Goal: Transaction & Acquisition: Book appointment/travel/reservation

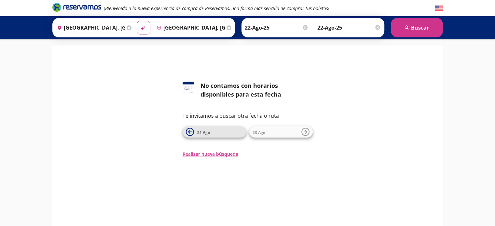
click at [194, 135] on button "21 Ago" at bounding box center [213, 131] width 63 height 11
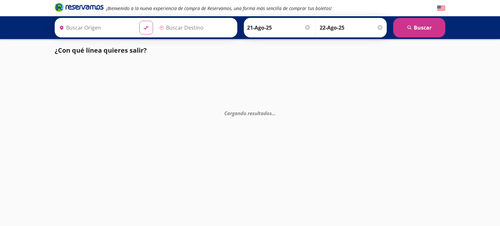
type input "[GEOGRAPHIC_DATA], [GEOGRAPHIC_DATA]"
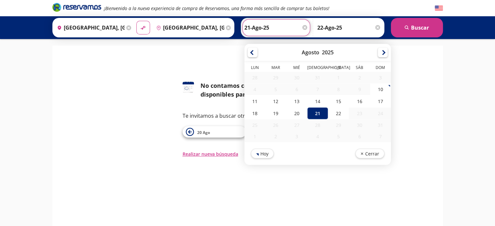
click at [294, 29] on input "21-Ago-25" at bounding box center [276, 28] width 64 height 16
click at [330, 98] on div "15" at bounding box center [338, 101] width 21 height 12
type input "15-Ago-25"
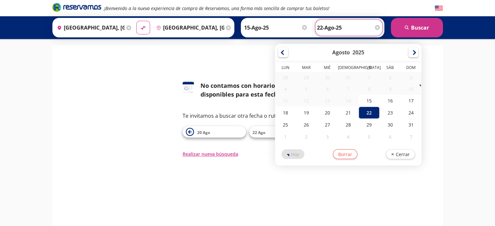
click at [374, 29] on input "22-Ago-25" at bounding box center [349, 28] width 64 height 16
click at [365, 101] on div "15" at bounding box center [368, 101] width 21 height 12
type input "15-Ago-25"
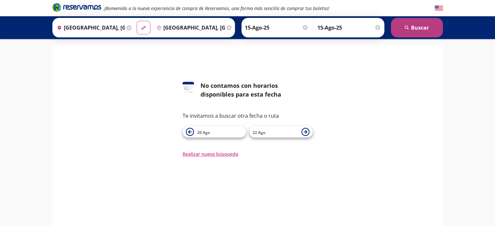
click at [417, 33] on button "search Buscar" at bounding box center [417, 28] width 52 height 20
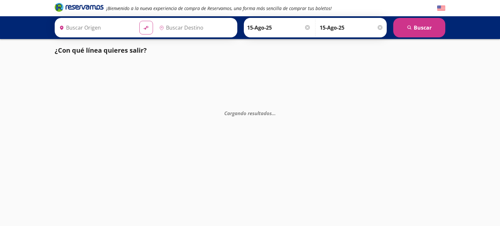
type input "[GEOGRAPHIC_DATA], [GEOGRAPHIC_DATA]"
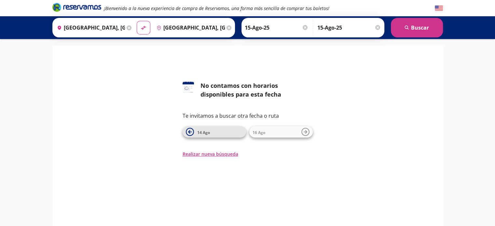
click at [188, 133] on icon at bounding box center [190, 132] width 8 height 8
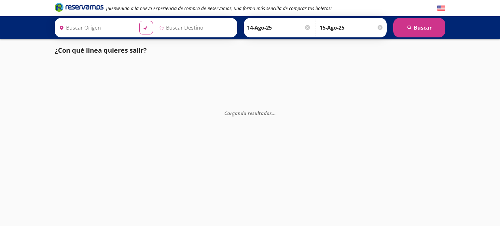
type input "[GEOGRAPHIC_DATA], [GEOGRAPHIC_DATA]"
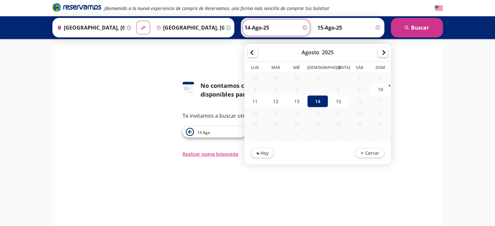
click at [305, 25] on div "Ida 14-Ago-25 Elige tu fecha de ida Agosto 2025 Lun Mar Mié Jue Vie Sáb Dom 28 …" at bounding box center [276, 27] width 68 height 17
click at [378, 52] on div at bounding box center [383, 52] width 10 height 10
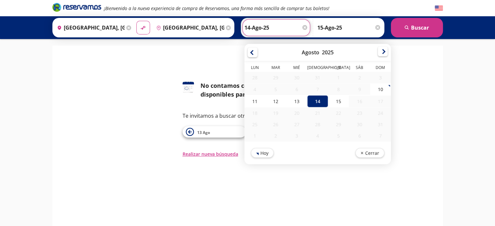
click at [378, 52] on div at bounding box center [383, 52] width 10 height 10
click at [378, 55] on div at bounding box center [383, 52] width 10 height 10
click at [378, 51] on div at bounding box center [383, 52] width 10 height 10
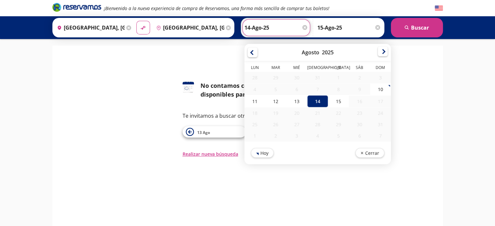
click at [378, 51] on div at bounding box center [383, 52] width 10 height 10
click at [365, 152] on button "Cerrar" at bounding box center [369, 152] width 29 height 10
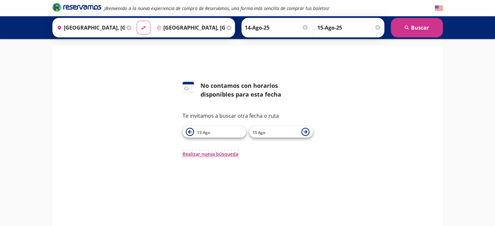
click at [191, 157] on button "Realizar nueva búsqueda" at bounding box center [210, 154] width 56 height 7
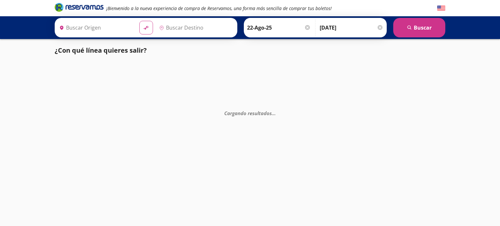
type input "[GEOGRAPHIC_DATA], [GEOGRAPHIC_DATA]"
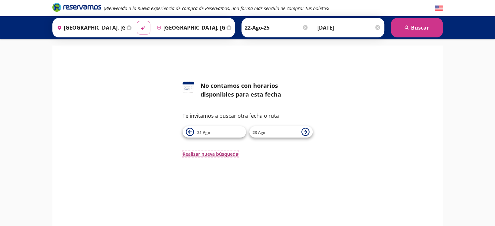
click at [186, 154] on button "Realizar nueva búsqueda" at bounding box center [210, 154] width 56 height 7
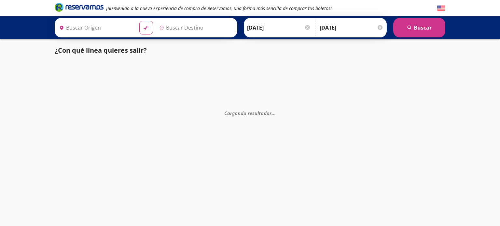
type input "[GEOGRAPHIC_DATA], [GEOGRAPHIC_DATA]"
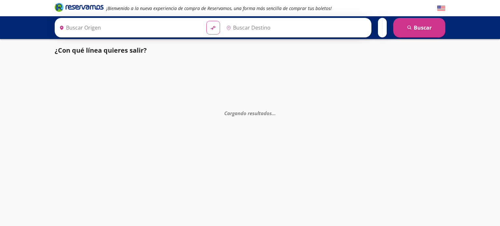
type input "[GEOGRAPHIC_DATA], [GEOGRAPHIC_DATA]"
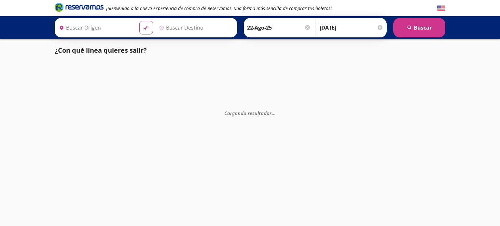
type input "[GEOGRAPHIC_DATA], [GEOGRAPHIC_DATA]"
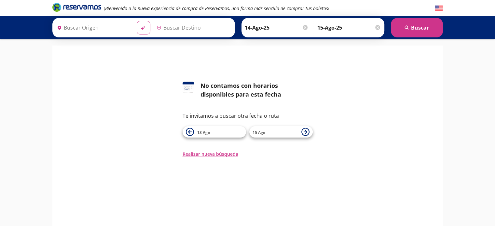
type input "[GEOGRAPHIC_DATA], [GEOGRAPHIC_DATA]"
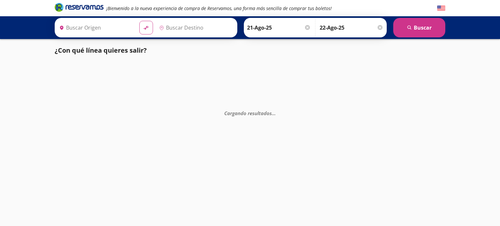
type input "[GEOGRAPHIC_DATA], [GEOGRAPHIC_DATA]"
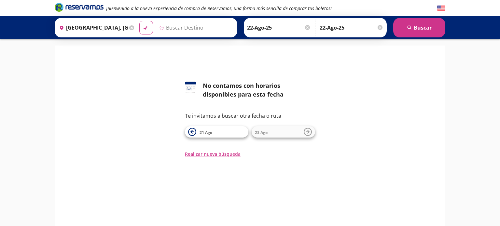
type input "[GEOGRAPHIC_DATA], [GEOGRAPHIC_DATA]"
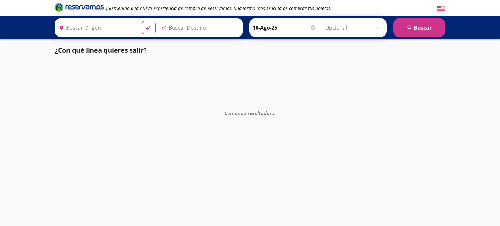
type input "[GEOGRAPHIC_DATA], [GEOGRAPHIC_DATA]"
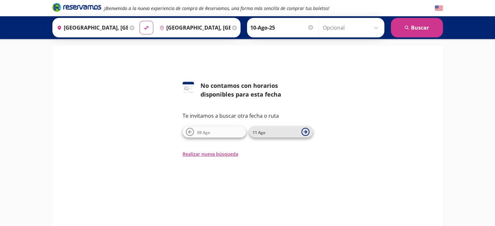
click at [303, 129] on icon at bounding box center [305, 132] width 8 height 8
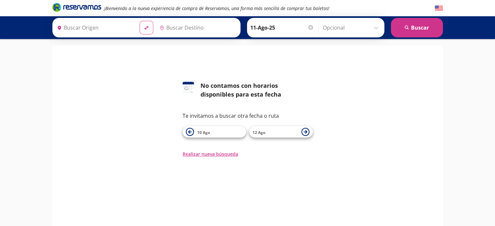
type input "[GEOGRAPHIC_DATA], [GEOGRAPHIC_DATA]"
click at [303, 129] on icon at bounding box center [305, 132] width 8 height 8
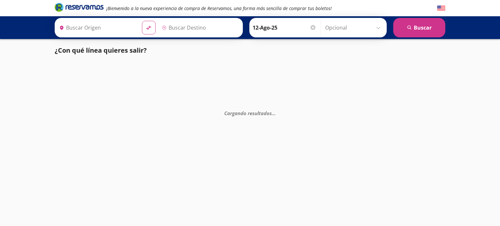
type input "[GEOGRAPHIC_DATA], [GEOGRAPHIC_DATA]"
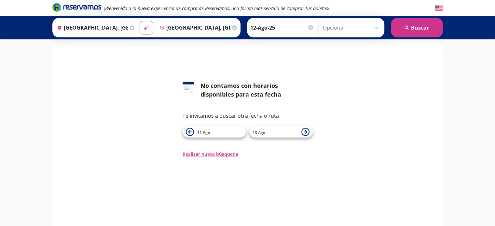
click at [303, 129] on icon at bounding box center [305, 132] width 8 height 8
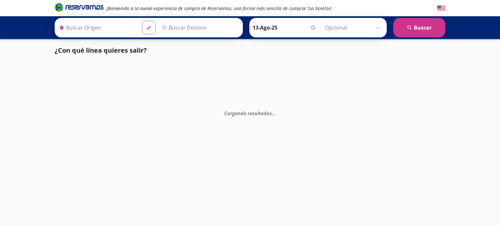
type input "[GEOGRAPHIC_DATA], [GEOGRAPHIC_DATA]"
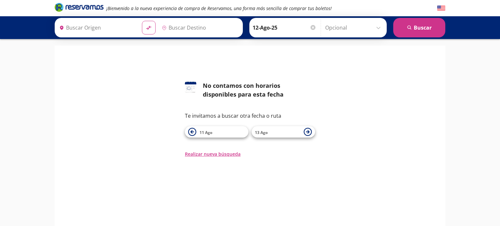
type input "[GEOGRAPHIC_DATA], [GEOGRAPHIC_DATA]"
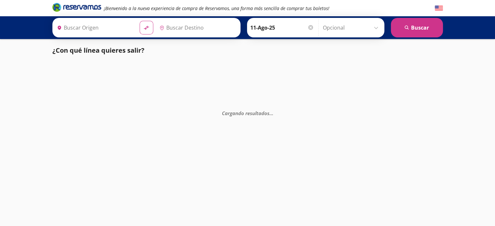
type input "[GEOGRAPHIC_DATA], [GEOGRAPHIC_DATA]"
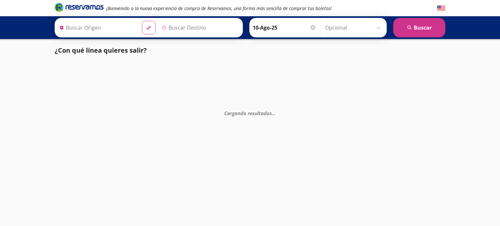
type input "[GEOGRAPHIC_DATA], [GEOGRAPHIC_DATA]"
